Goal: Task Accomplishment & Management: Manage account settings

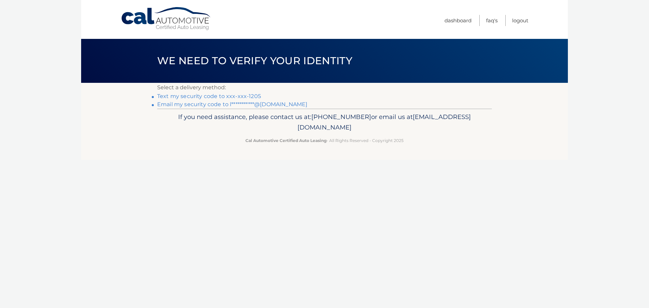
click at [213, 96] on link "Text my security code to xxx-xxx-1205" at bounding box center [209, 96] width 104 height 6
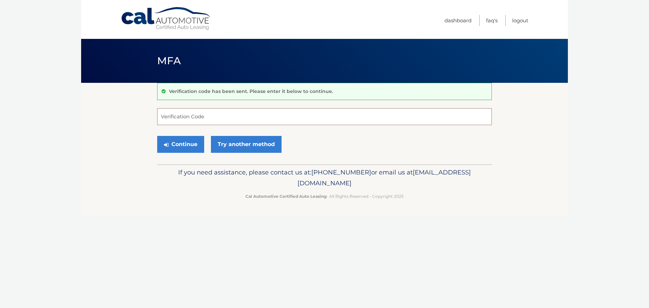
click at [193, 115] on input "Verification Code" at bounding box center [324, 116] width 335 height 17
type input "429107"
click at [179, 143] on button "Continue" at bounding box center [180, 144] width 47 height 17
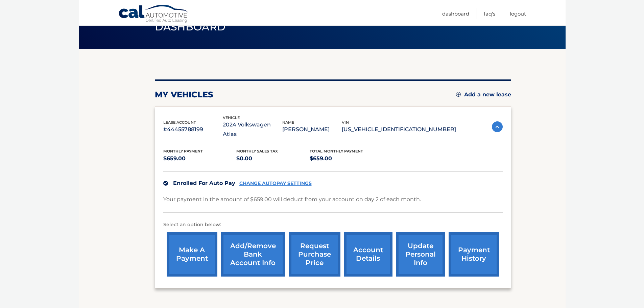
scroll to position [68, 0]
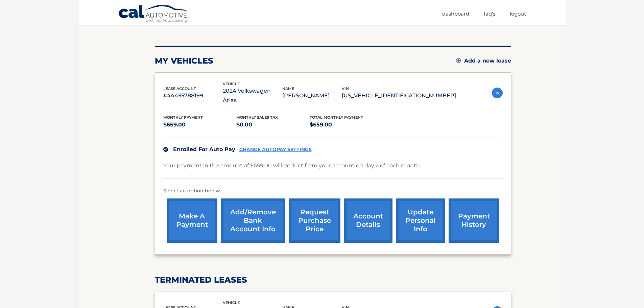
click at [368, 213] on link "account details" at bounding box center [368, 221] width 49 height 44
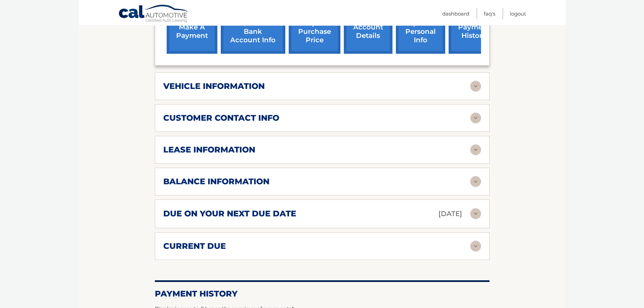
scroll to position [271, 0]
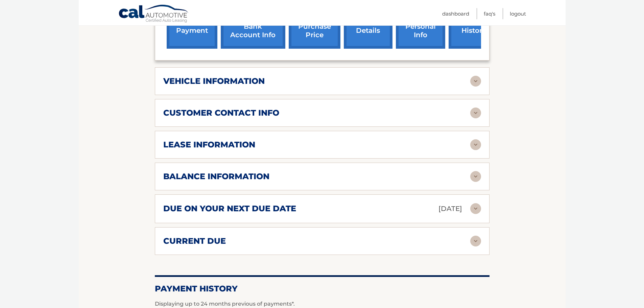
click at [478, 139] on img at bounding box center [475, 144] width 11 height 11
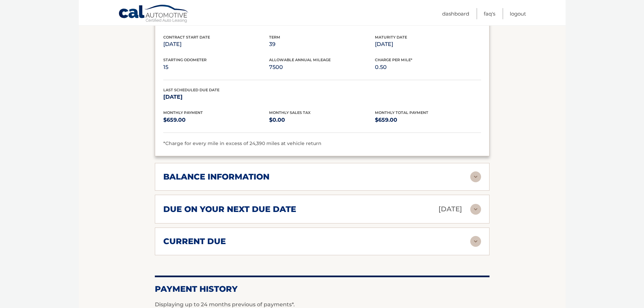
scroll to position [406, 0]
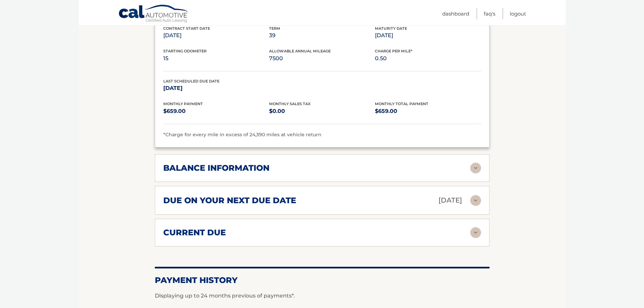
click at [477, 163] on img at bounding box center [475, 168] width 11 height 11
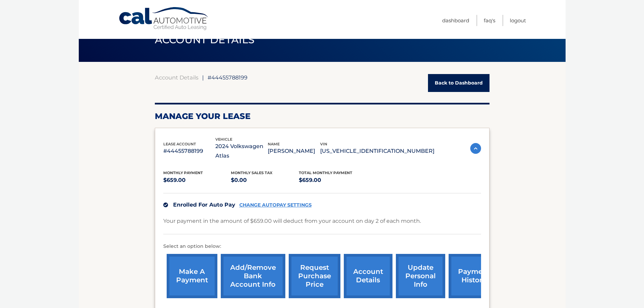
scroll to position [0, 0]
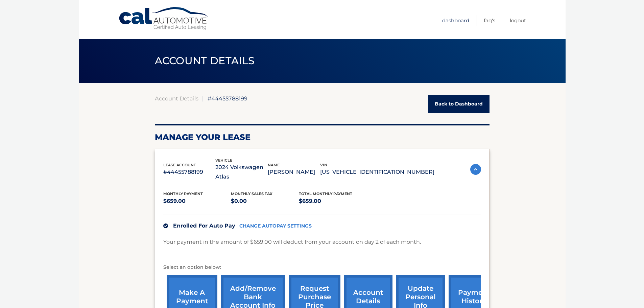
click at [456, 19] on link "Dashboard" at bounding box center [455, 20] width 27 height 11
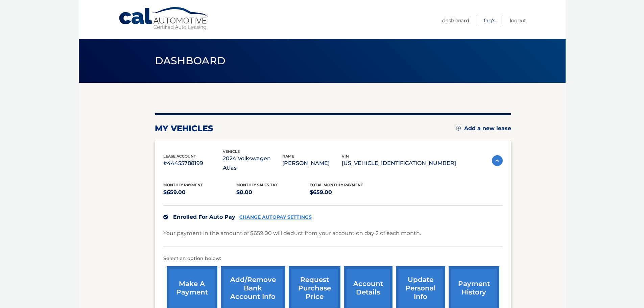
click at [489, 20] on link "FAQ's" at bounding box center [489, 20] width 11 height 11
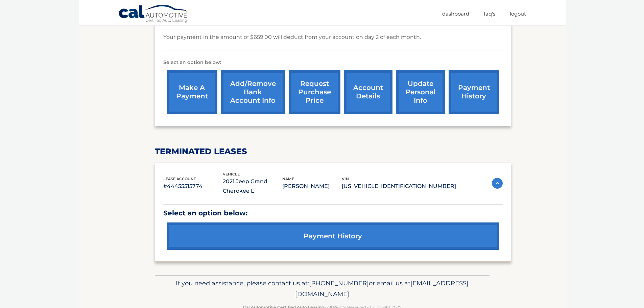
scroll to position [203, 0]
